Goal: Task Accomplishment & Management: Use online tool/utility

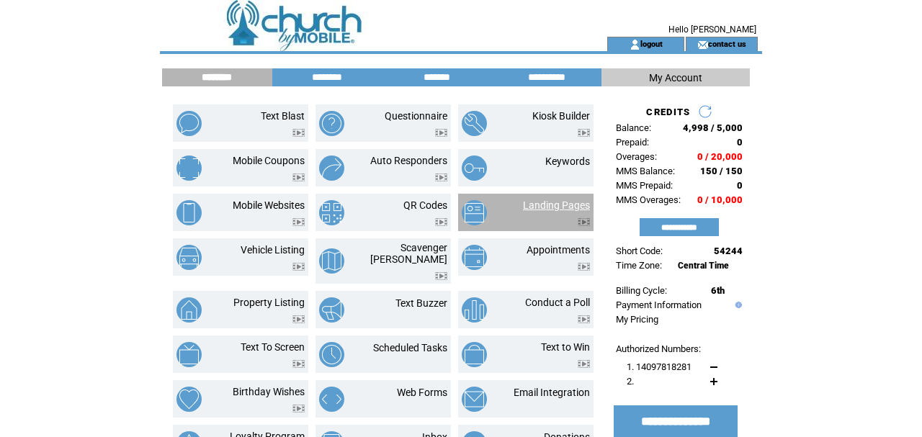
click at [541, 205] on link "Landing Pages" at bounding box center [556, 206] width 67 height 12
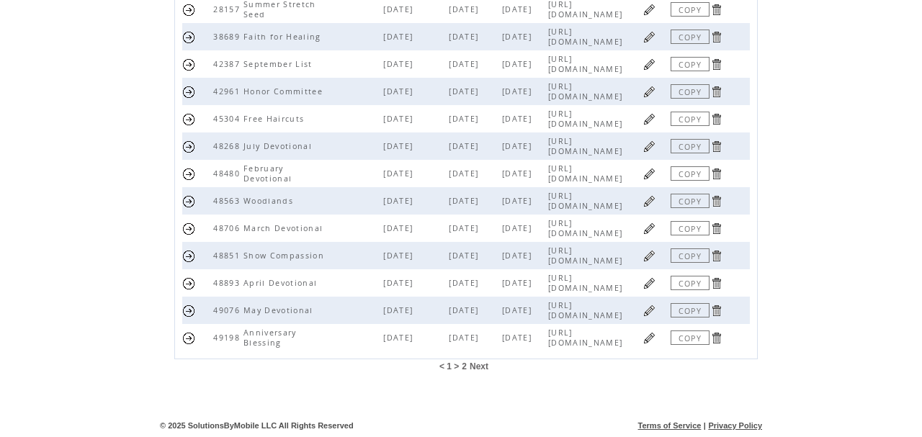
scroll to position [402, 0]
click at [463, 368] on span "2" at bounding box center [464, 367] width 5 height 10
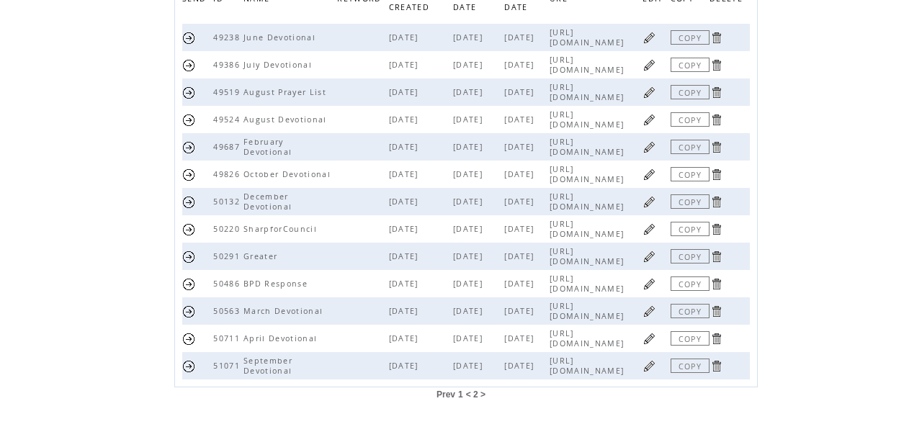
scroll to position [174, 0]
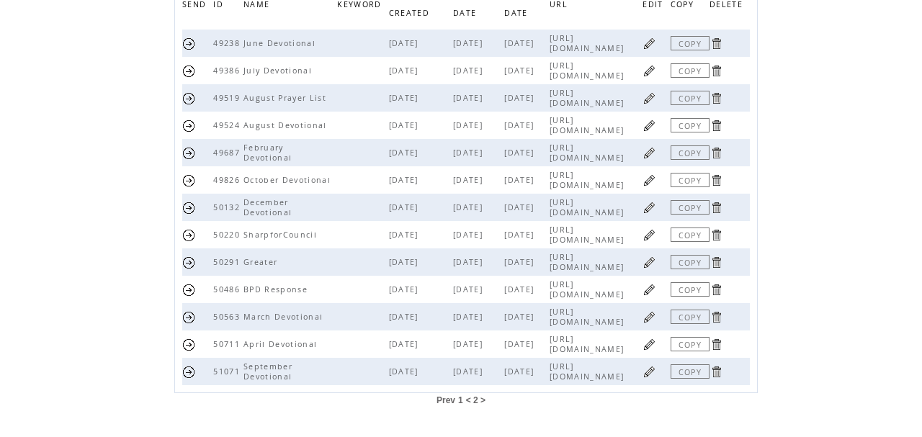
click at [460, 401] on span "1" at bounding box center [460, 401] width 5 height 10
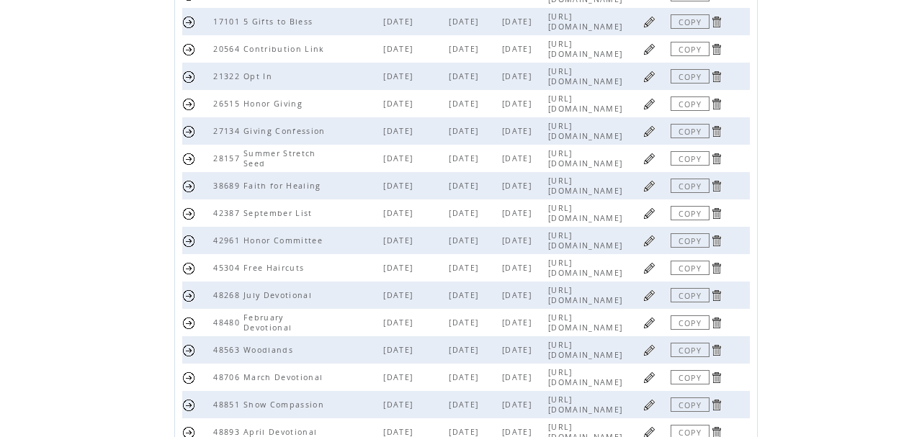
scroll to position [251, 0]
click at [651, 353] on link at bounding box center [650, 350] width 14 height 14
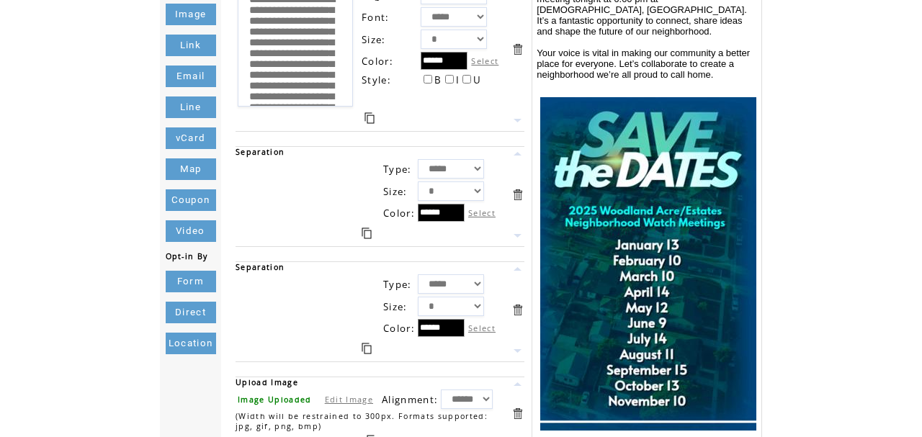
scroll to position [114, 0]
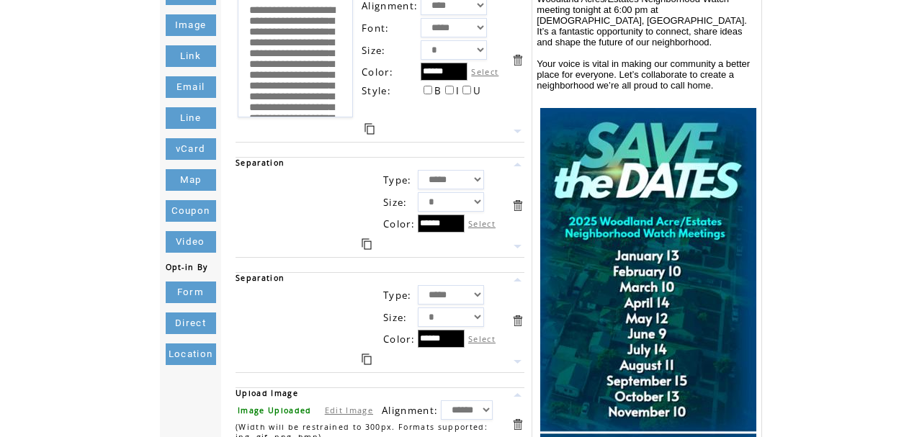
click at [633, 243] on img at bounding box center [648, 275] width 216 height 334
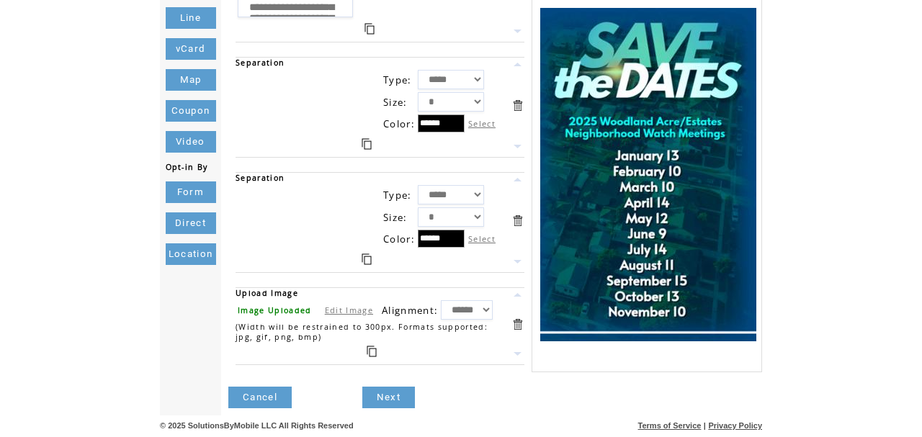
scroll to position [216, 0]
click at [518, 324] on link at bounding box center [518, 325] width 14 height 14
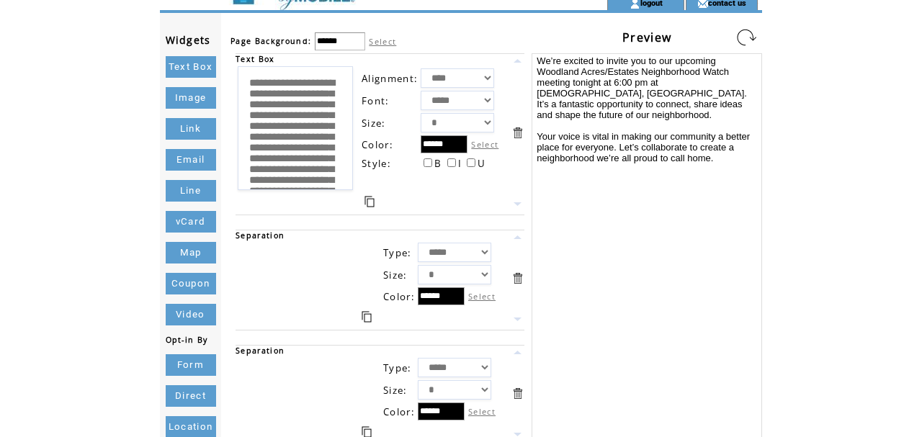
scroll to position [40, 0]
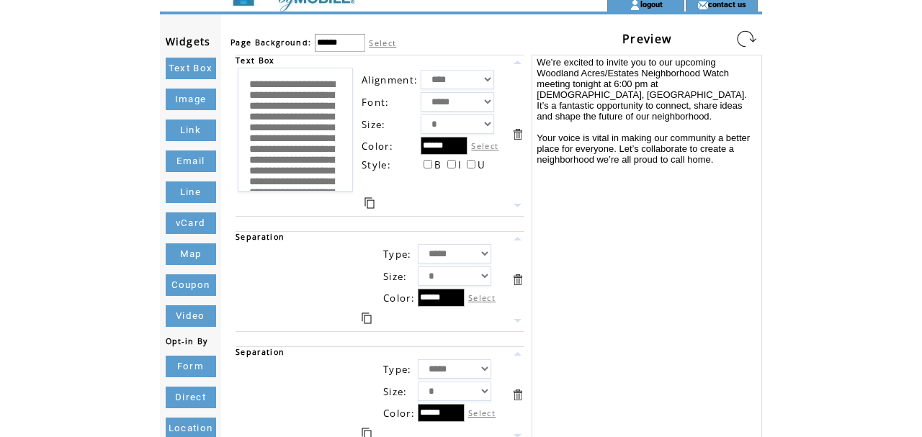
click at [191, 99] on link "Image" at bounding box center [191, 100] width 50 height 22
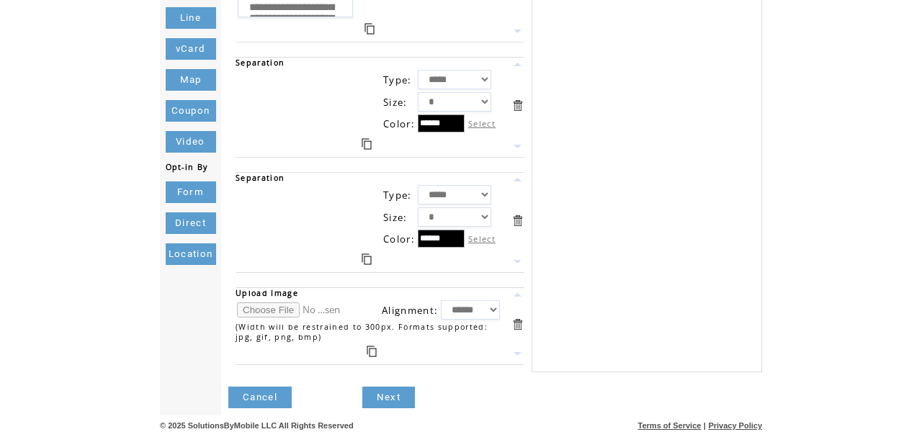
scroll to position [214, 0]
click at [281, 309] on input "file" at bounding box center [291, 310] width 108 height 15
type input "**********"
click at [399, 396] on link "Next" at bounding box center [388, 398] width 53 height 22
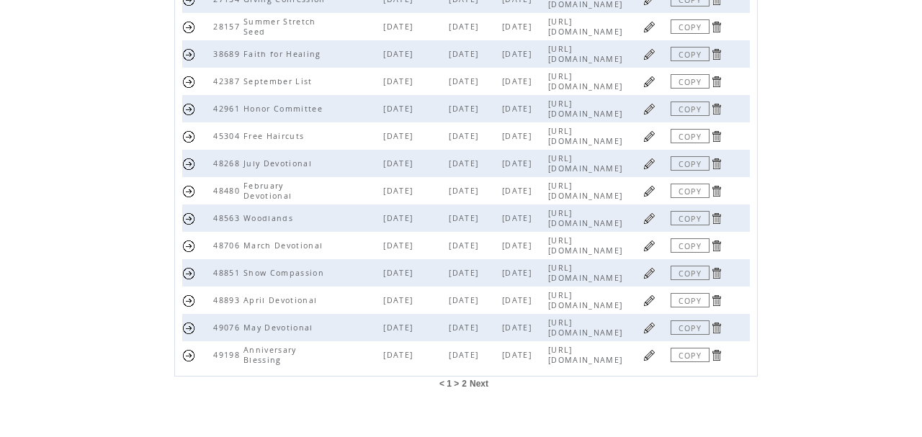
scroll to position [378, 0]
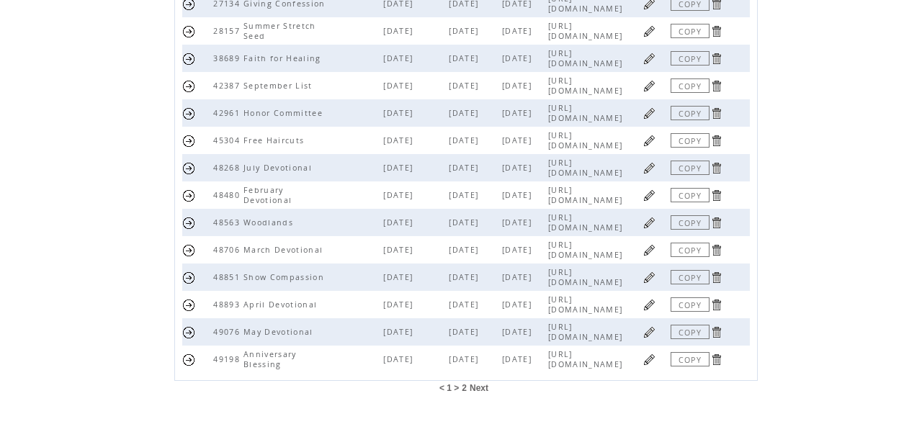
click at [188, 224] on link at bounding box center [189, 223] width 14 height 14
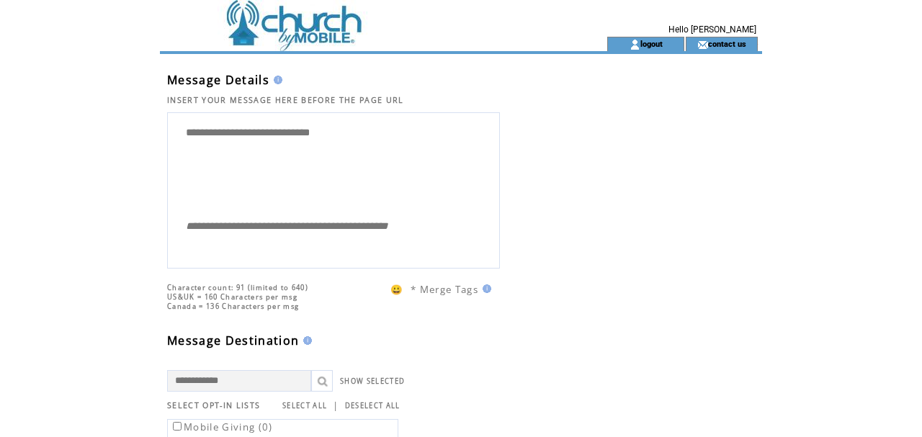
drag, startPoint x: 350, startPoint y: 138, endPoint x: 86, endPoint y: 126, distance: 264.0
click at [86, 126] on html "**********" at bounding box center [461, 218] width 922 height 437
click at [288, 153] on textarea "**********" at bounding box center [333, 164] width 317 height 94
click at [457, 148] on textarea "**********" at bounding box center [333, 164] width 317 height 94
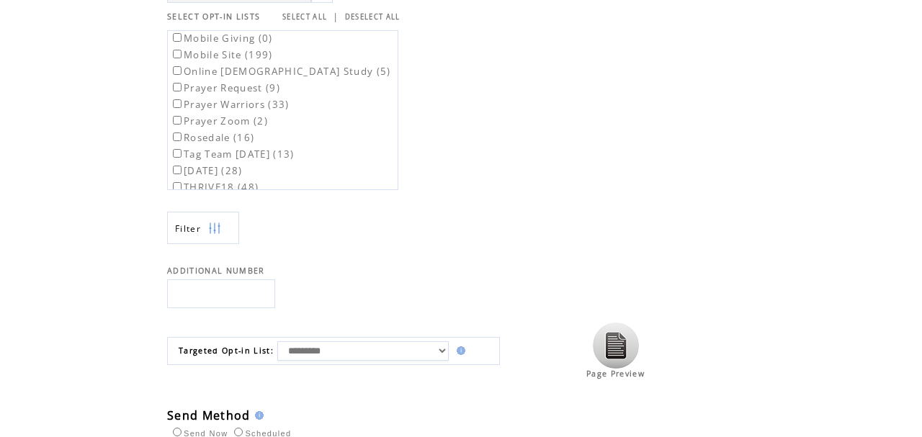
scroll to position [388, 0]
type textarea "**********"
click at [190, 289] on input "text" at bounding box center [221, 295] width 108 height 29
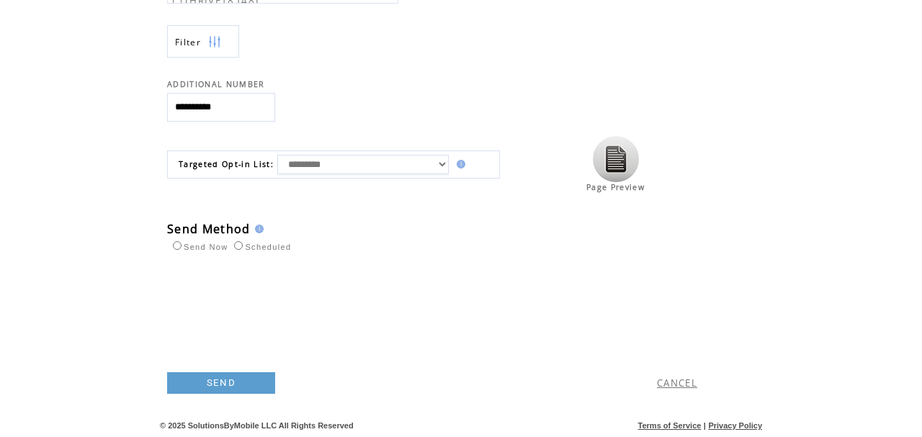
scroll to position [576, 0]
type input "**********"
click at [225, 383] on link "SEND" at bounding box center [221, 384] width 108 height 22
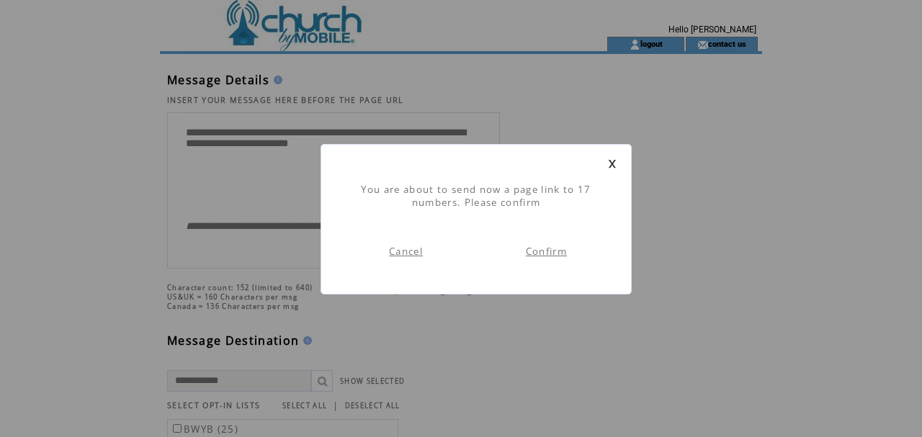
scroll to position [1, 0]
click at [548, 251] on link "Confirm" at bounding box center [546, 251] width 41 height 13
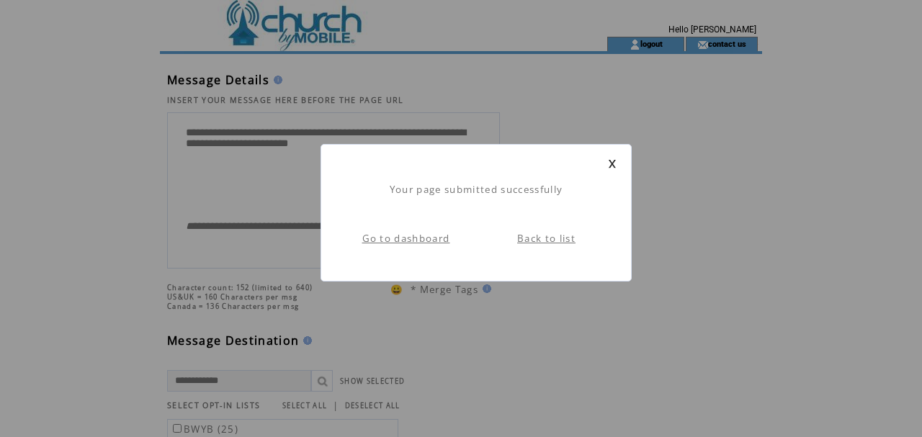
scroll to position [1, 0]
click at [553, 240] on link "Back to list" at bounding box center [546, 238] width 58 height 13
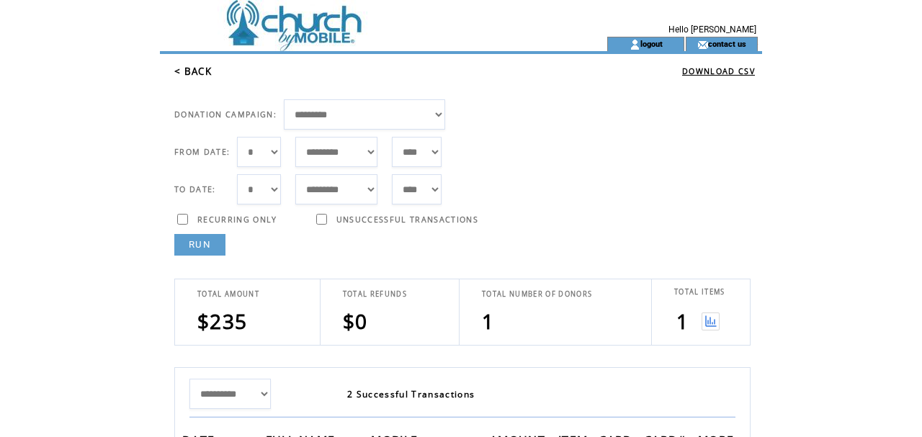
click at [330, 30] on td at bounding box center [358, 18] width 396 height 37
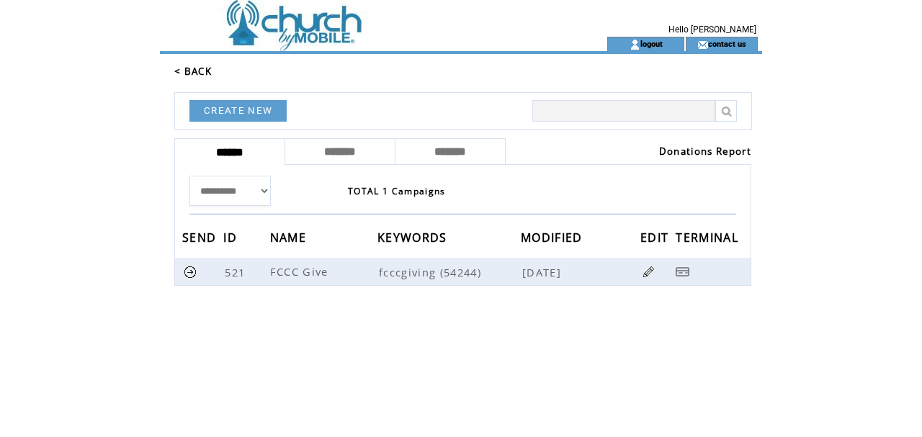
click at [666, 145] on link "Donations Report" at bounding box center [705, 151] width 92 height 13
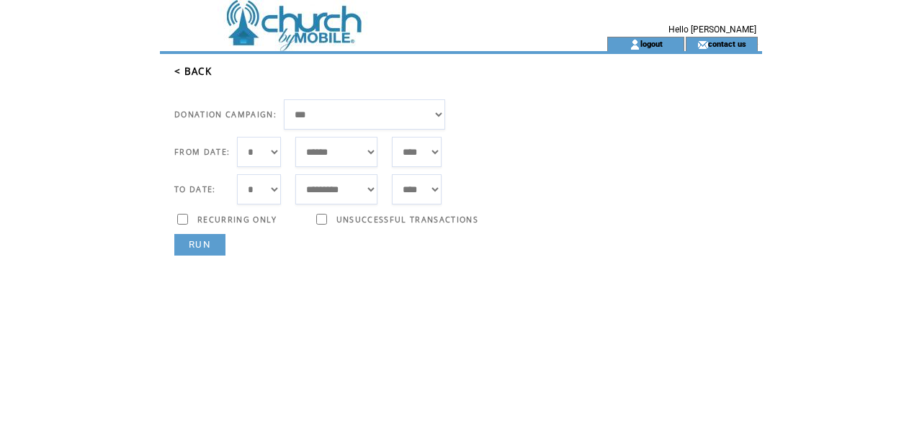
select select "***"
select select "*"
click at [192, 253] on link "RUN" at bounding box center [199, 245] width 51 height 22
